Goal: Information Seeking & Learning: Learn about a topic

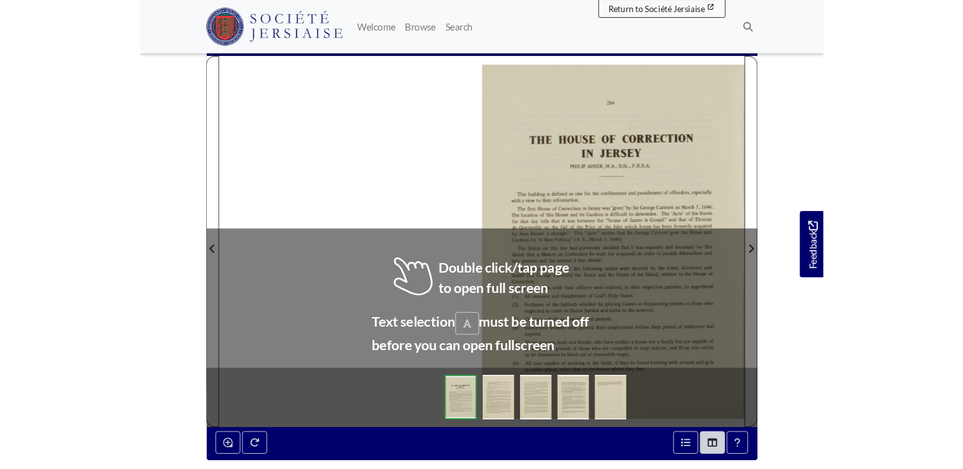
scroll to position [254, 0]
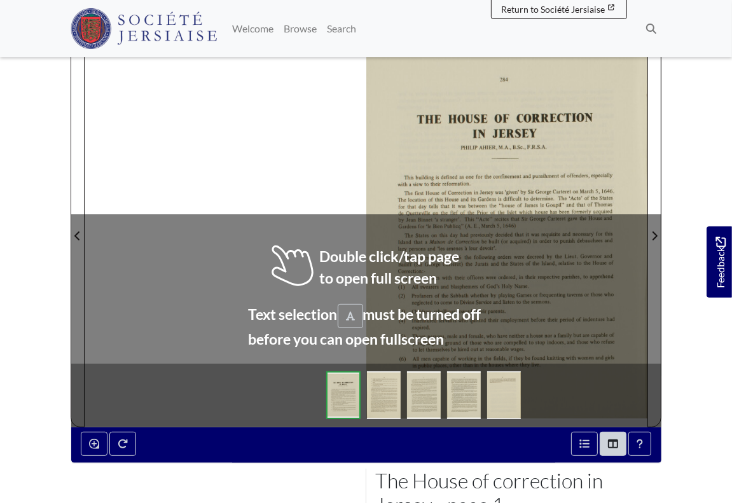
click at [524, 139] on div at bounding box center [506, 228] width 281 height 398
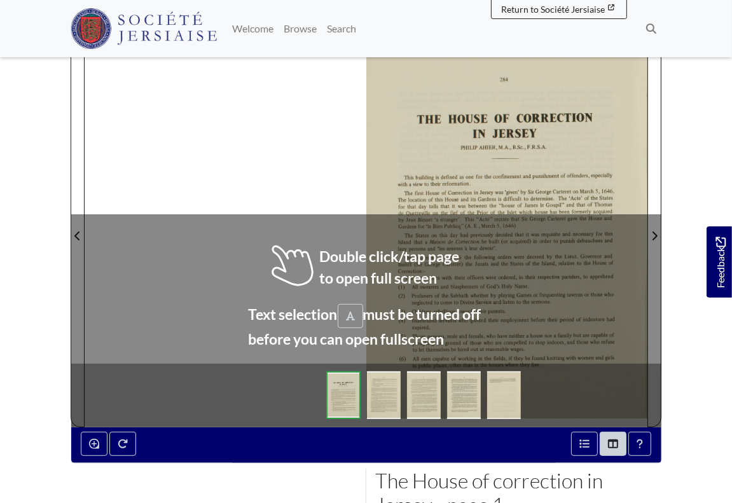
click at [524, 139] on div at bounding box center [506, 228] width 281 height 398
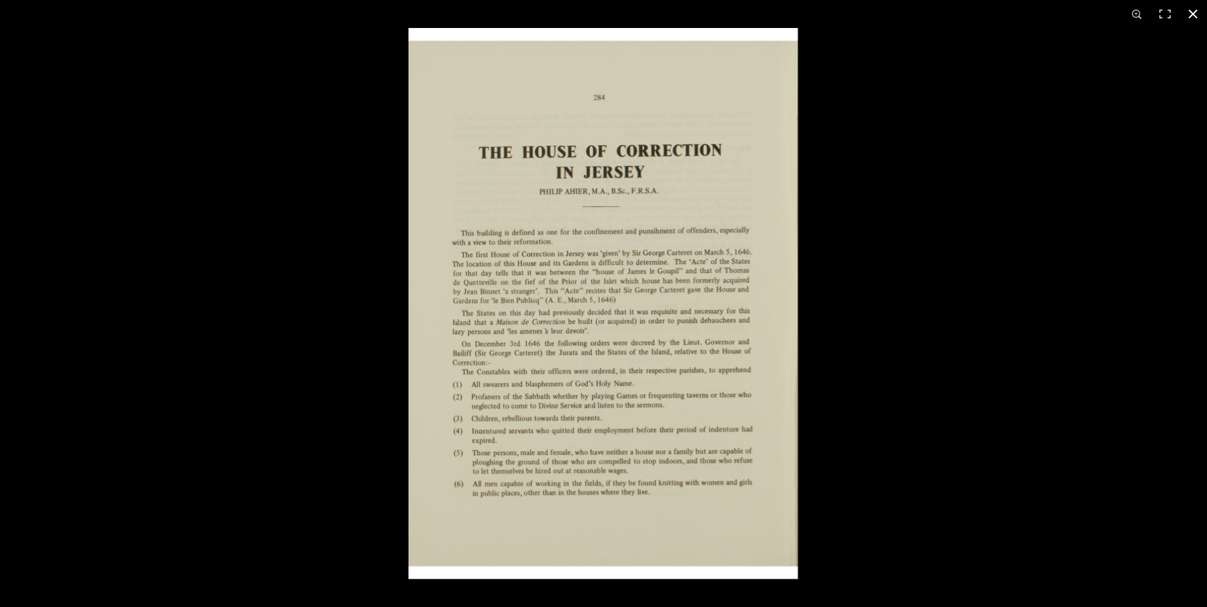
click at [732, 328] on div at bounding box center [1011, 331] width 1207 height 607
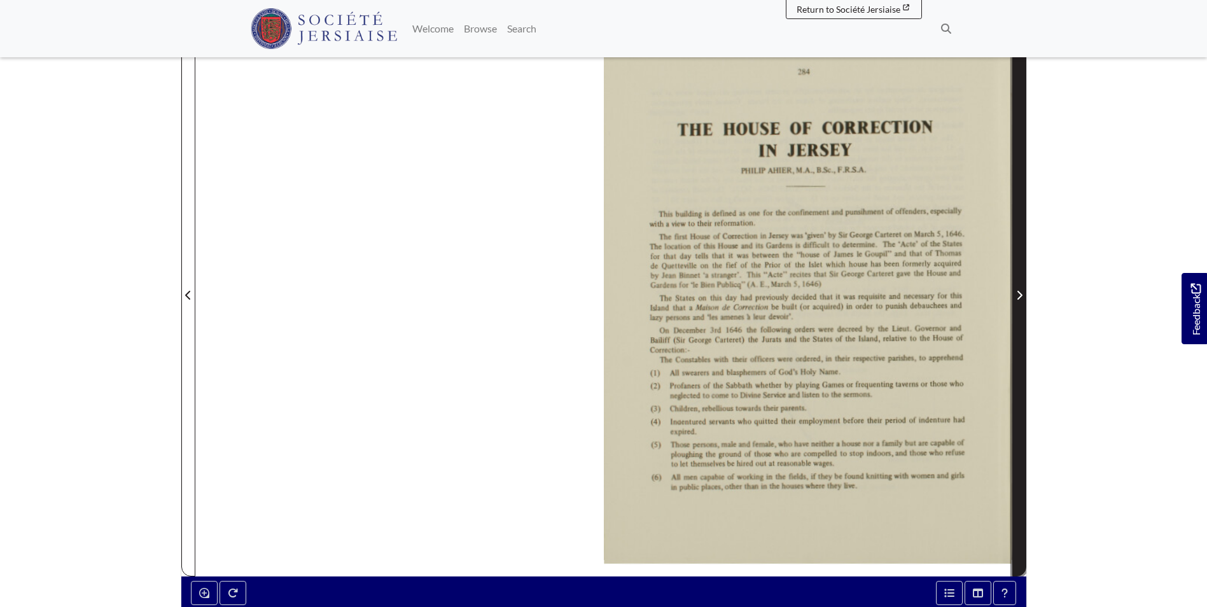
click at [732, 288] on span "Next Page" at bounding box center [1019, 295] width 13 height 15
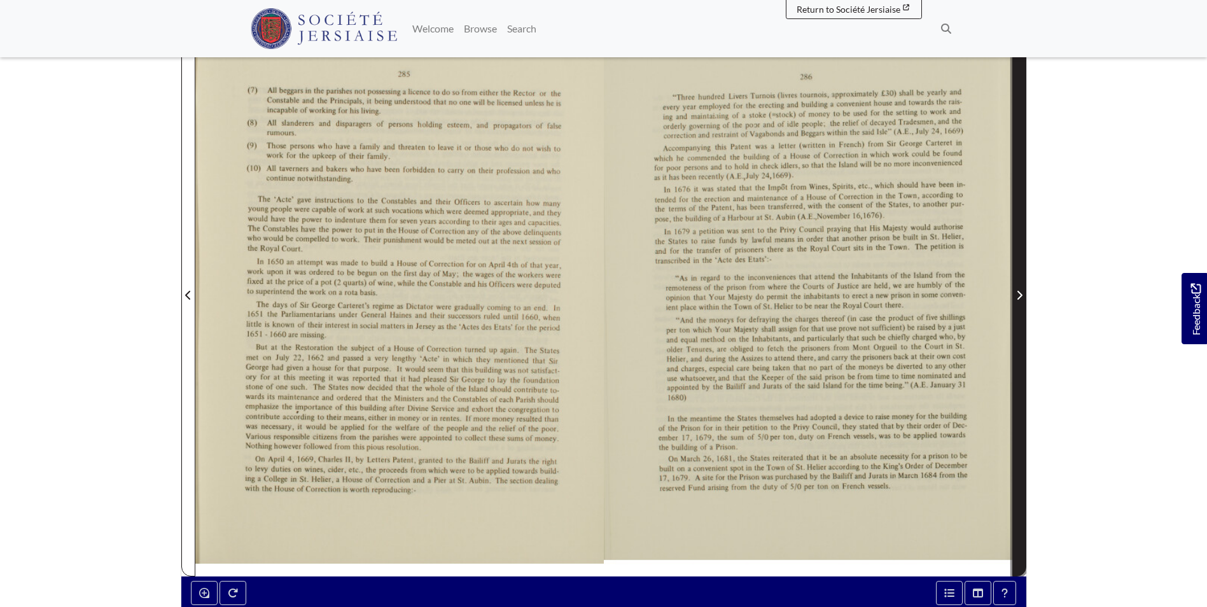
click at [732, 288] on span "Next Page" at bounding box center [1019, 295] width 13 height 15
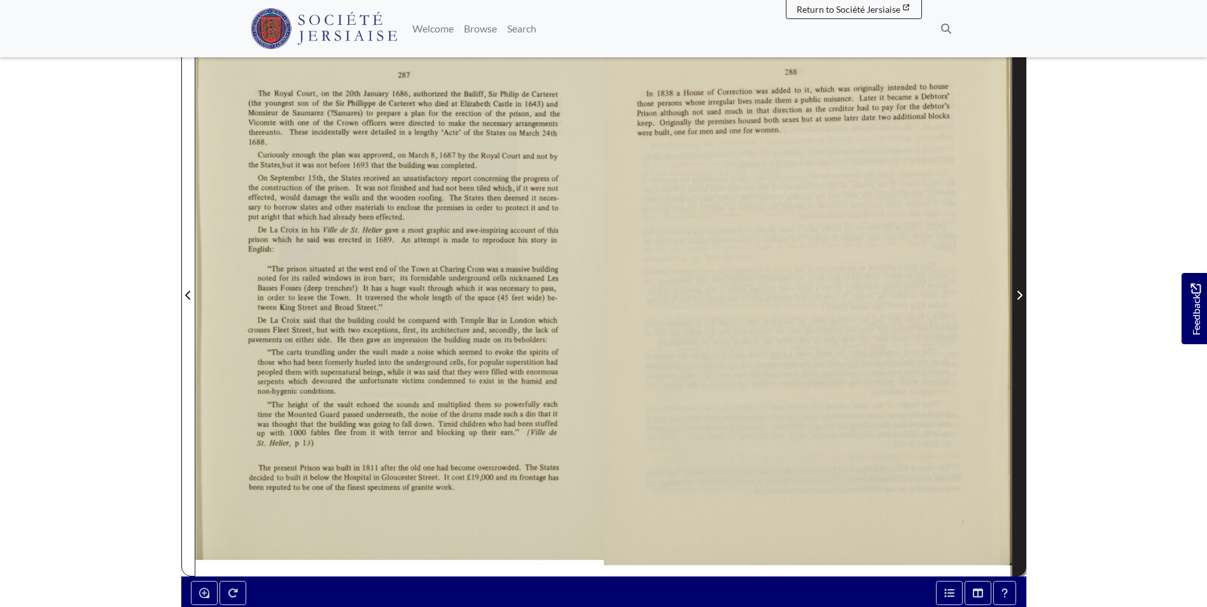
click at [732, 288] on span "Next Page" at bounding box center [1019, 295] width 13 height 15
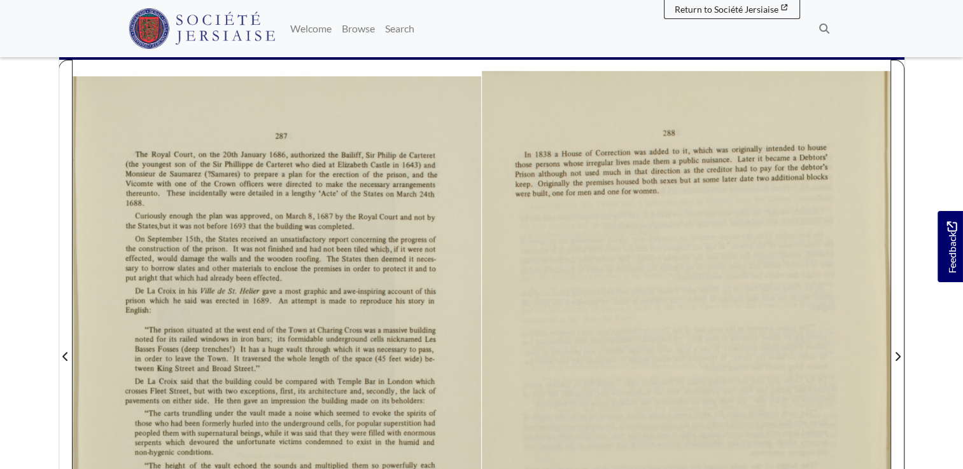
scroll to position [191, 0]
